Goal: Task Accomplishment & Management: Manage account settings

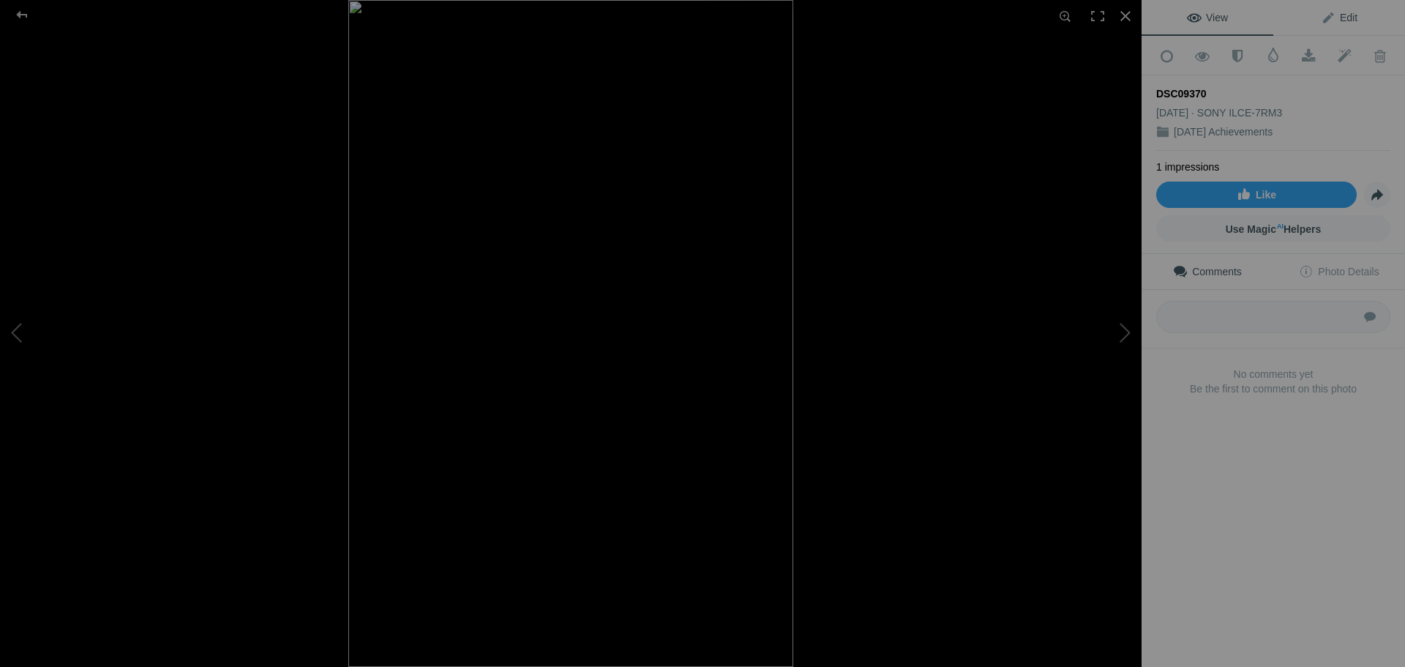
click at [1343, 25] on link "Edit" at bounding box center [1339, 17] width 132 height 35
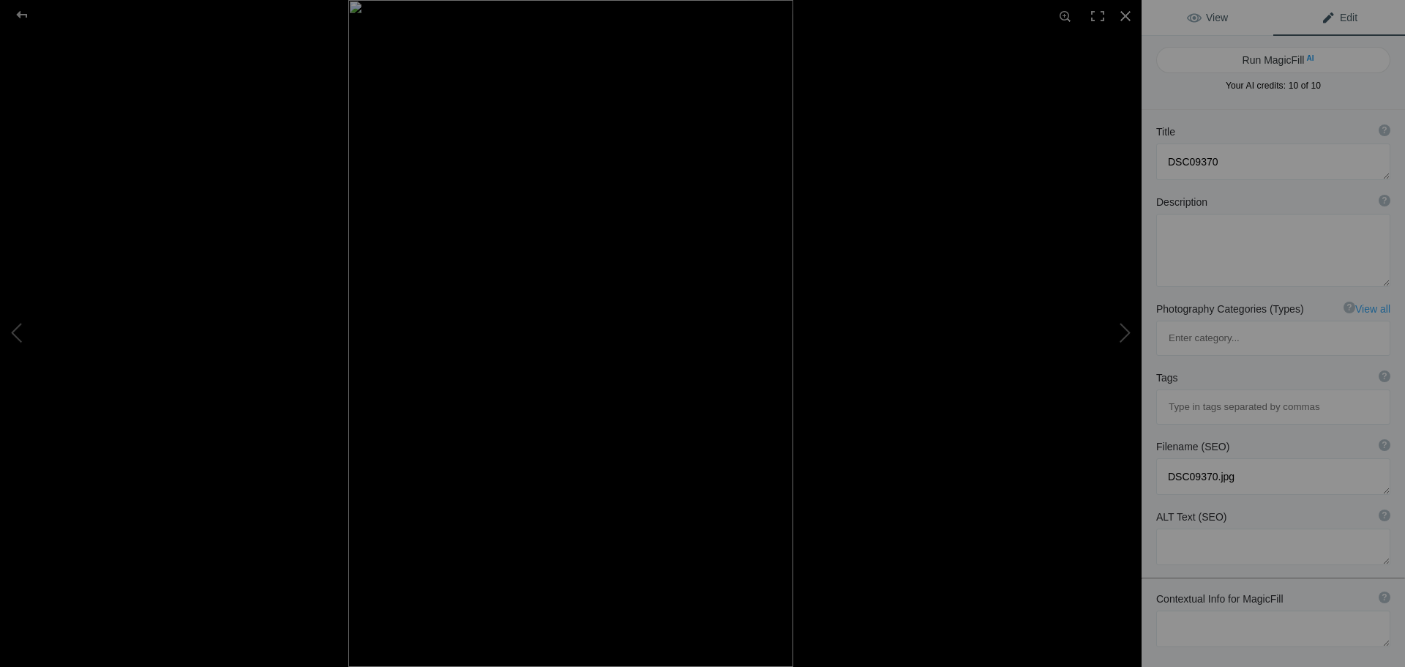
click at [1220, 23] on span "View" at bounding box center [1207, 18] width 41 height 12
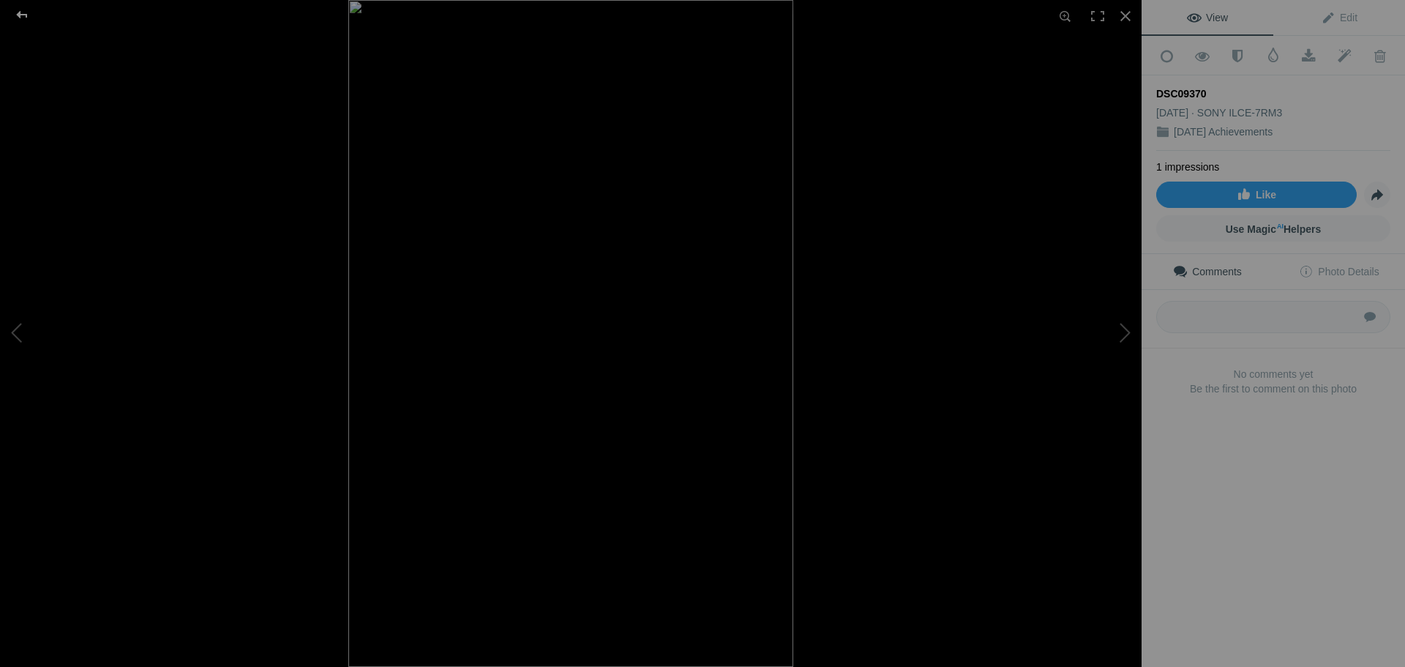
click at [24, 8] on div at bounding box center [22, 14] width 53 height 29
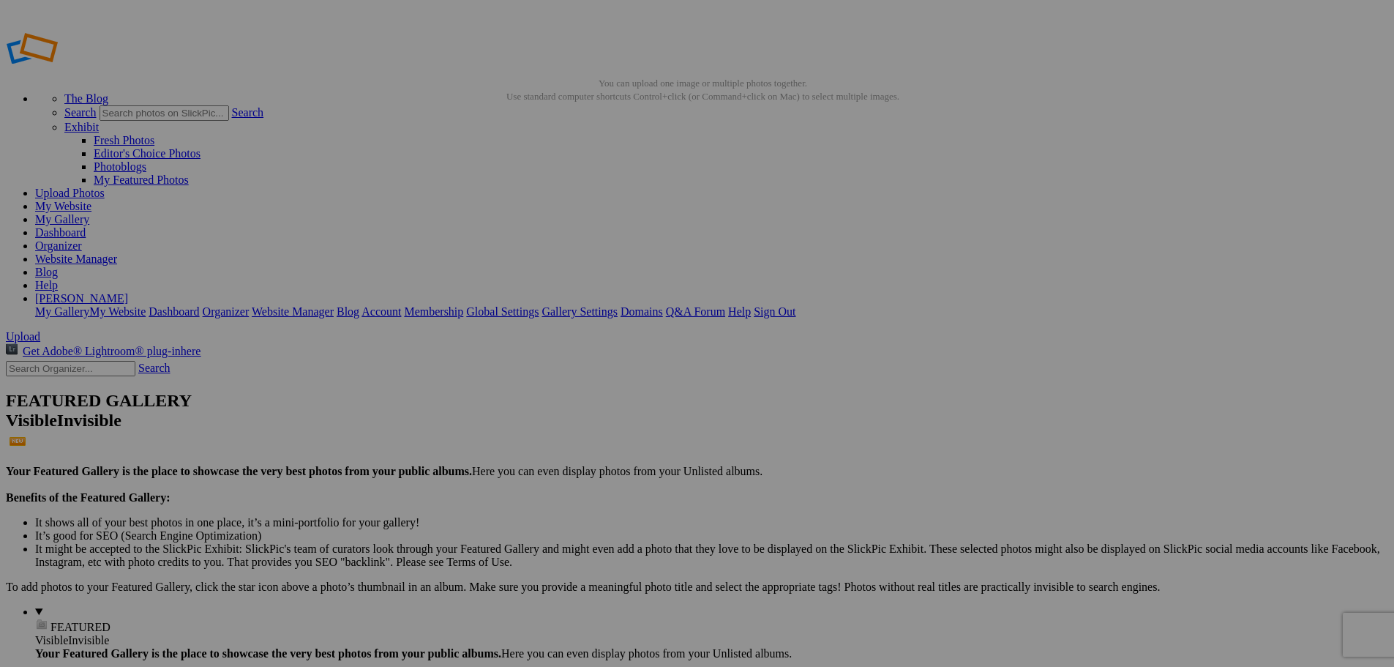
drag, startPoint x: 0, startPoint y: 0, endPoint x: 1139, endPoint y: 439, distance: 1220.3
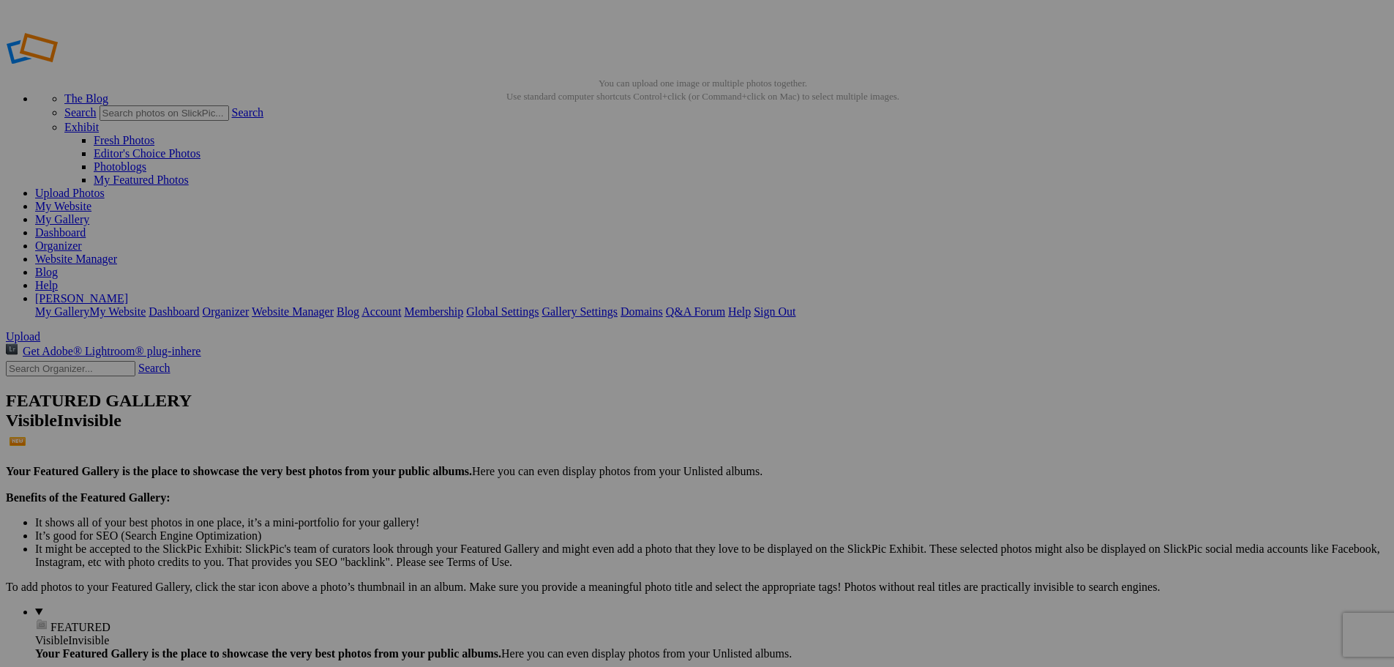
click at [600, 430] on span "Yes" at bounding box center [591, 429] width 17 height 12
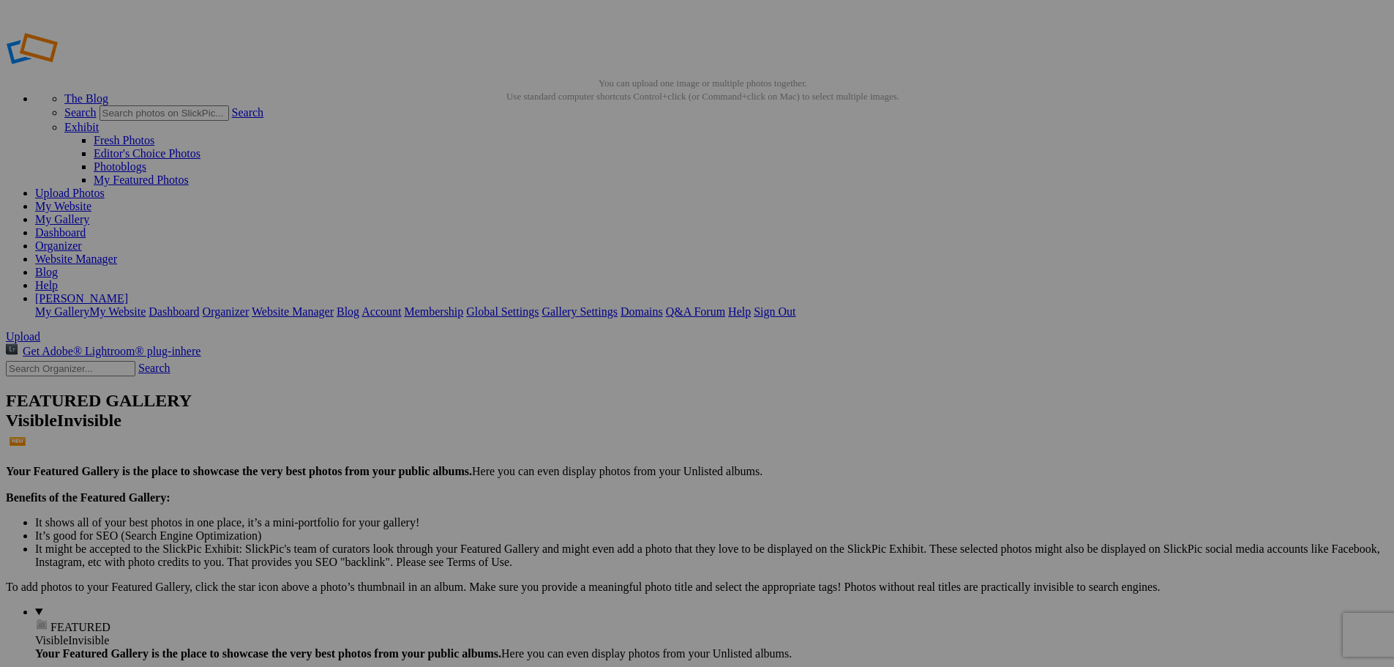
click at [117, 252] on link "Website Manager" at bounding box center [76, 258] width 82 height 12
